Goal: Information Seeking & Learning: Learn about a topic

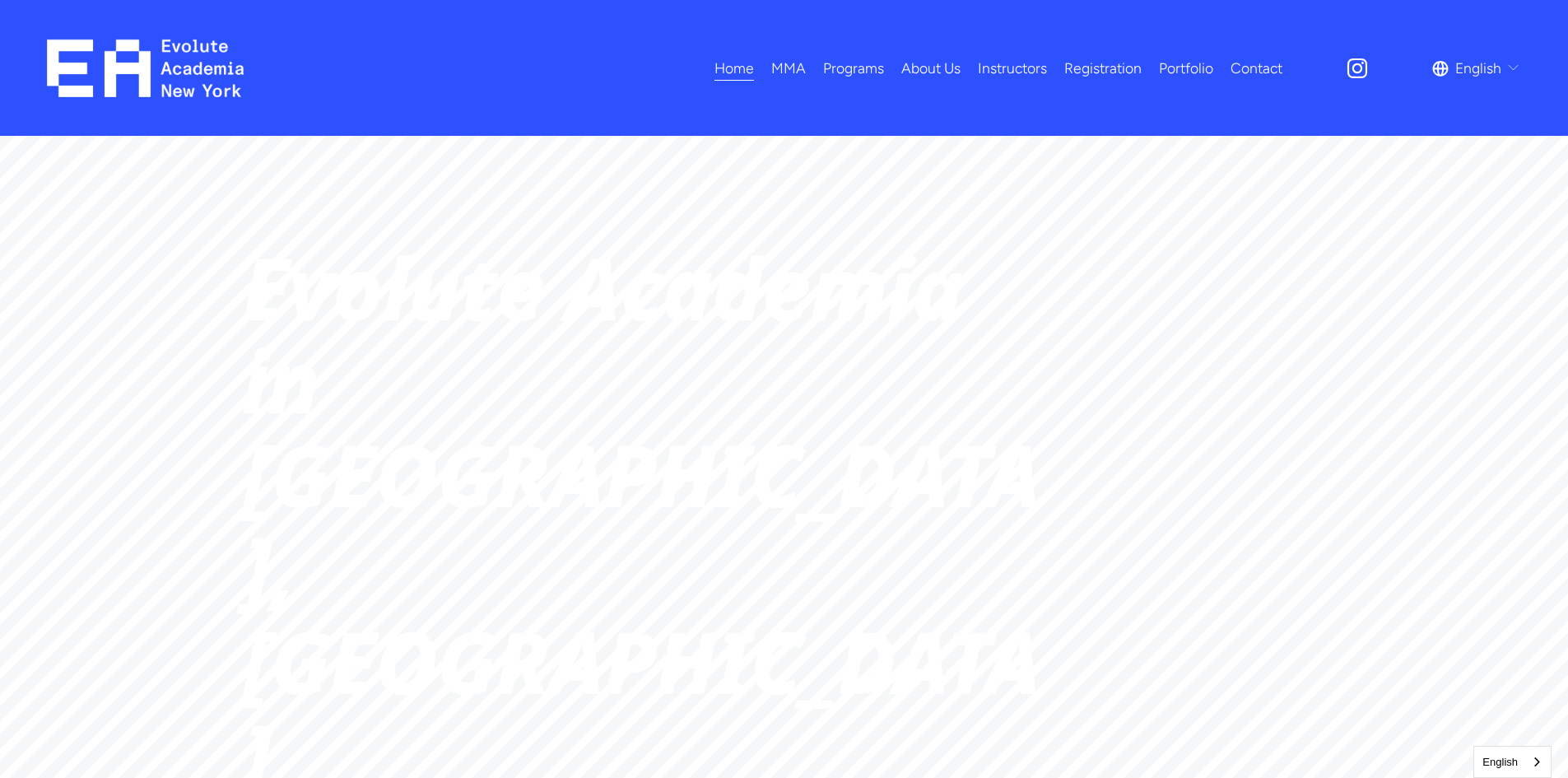
click at [1095, 64] on link "Registration" at bounding box center [1103, 68] width 77 height 29
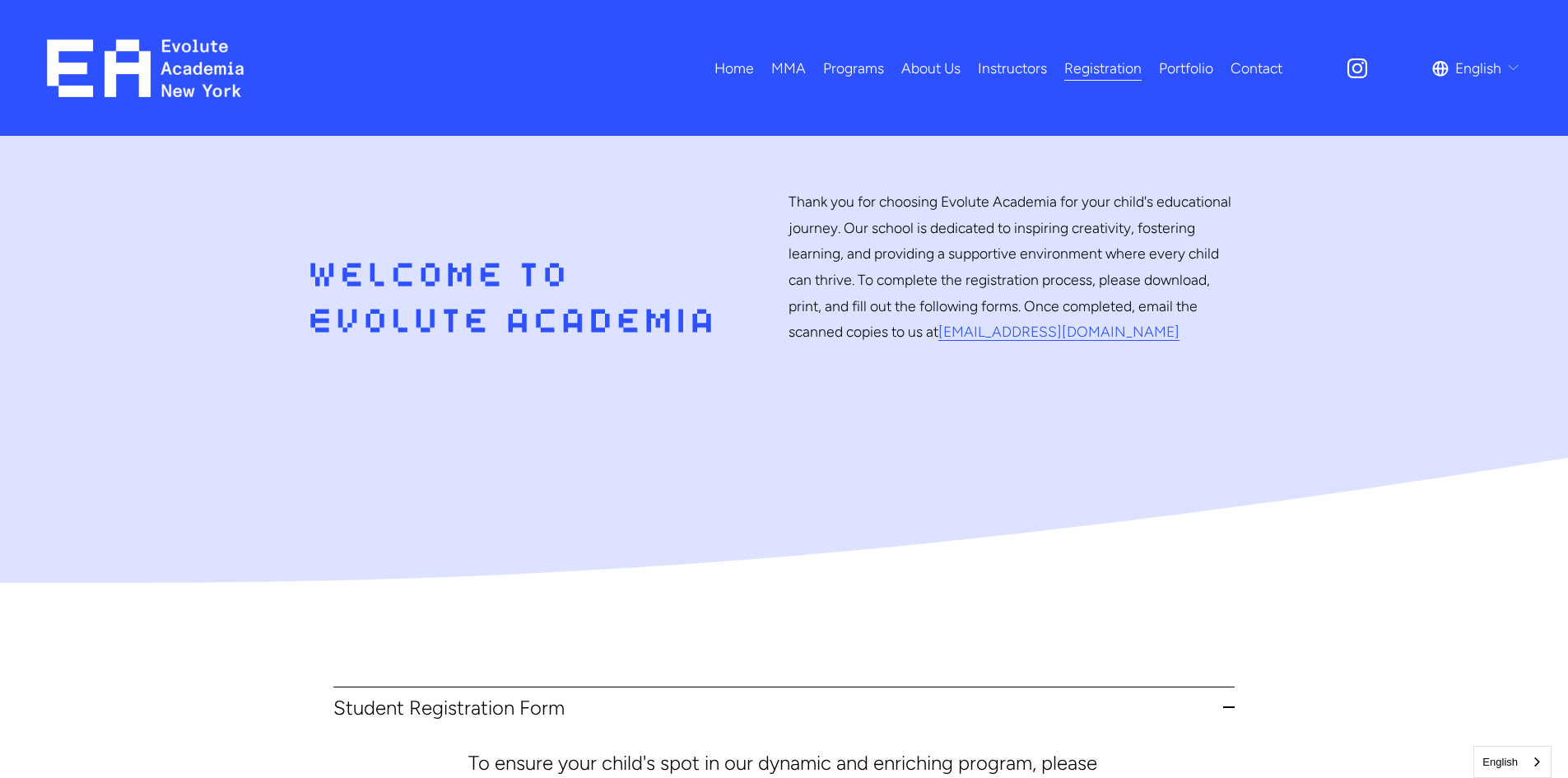
click at [0, 0] on link "All Programs" at bounding box center [0, 0] width 0 height 0
